Goal: Navigation & Orientation: Find specific page/section

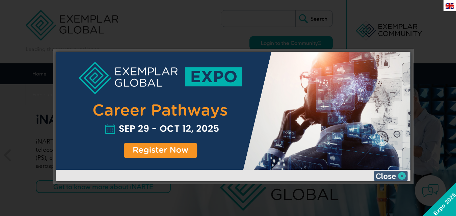
click at [387, 176] on img at bounding box center [391, 176] width 34 height 10
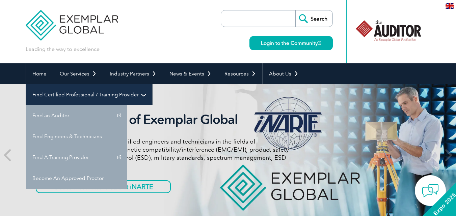
click at [152, 84] on link "Find Certified Professional / Training Provider" at bounding box center [89, 94] width 126 height 21
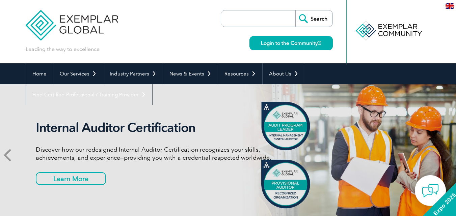
click at [6, 155] on icon at bounding box center [8, 155] width 8 height 0
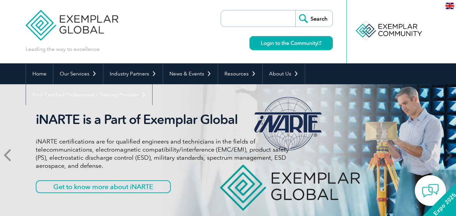
click at [6, 155] on icon at bounding box center [8, 155] width 8 height 0
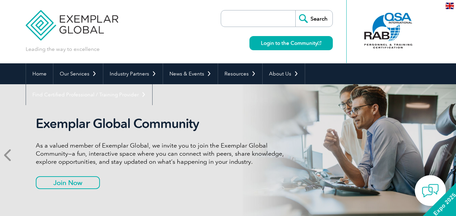
click at [6, 155] on icon at bounding box center [8, 155] width 8 height 0
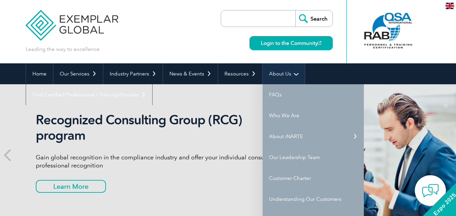
click at [281, 77] on link "About Us" at bounding box center [284, 73] width 42 height 21
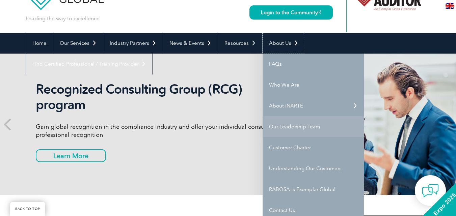
scroll to position [68, 0]
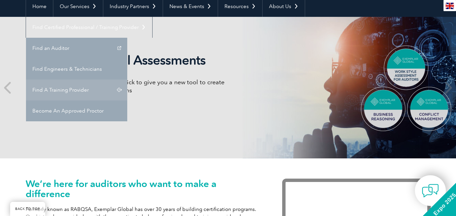
click at [127, 80] on link "Find A Training Provider" at bounding box center [76, 90] width 101 height 21
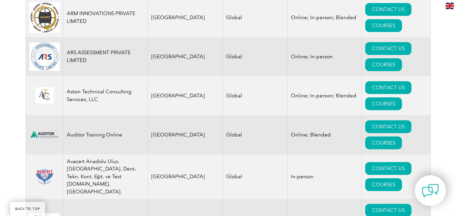
scroll to position [1081, 0]
